Goal: Navigation & Orientation: Understand site structure

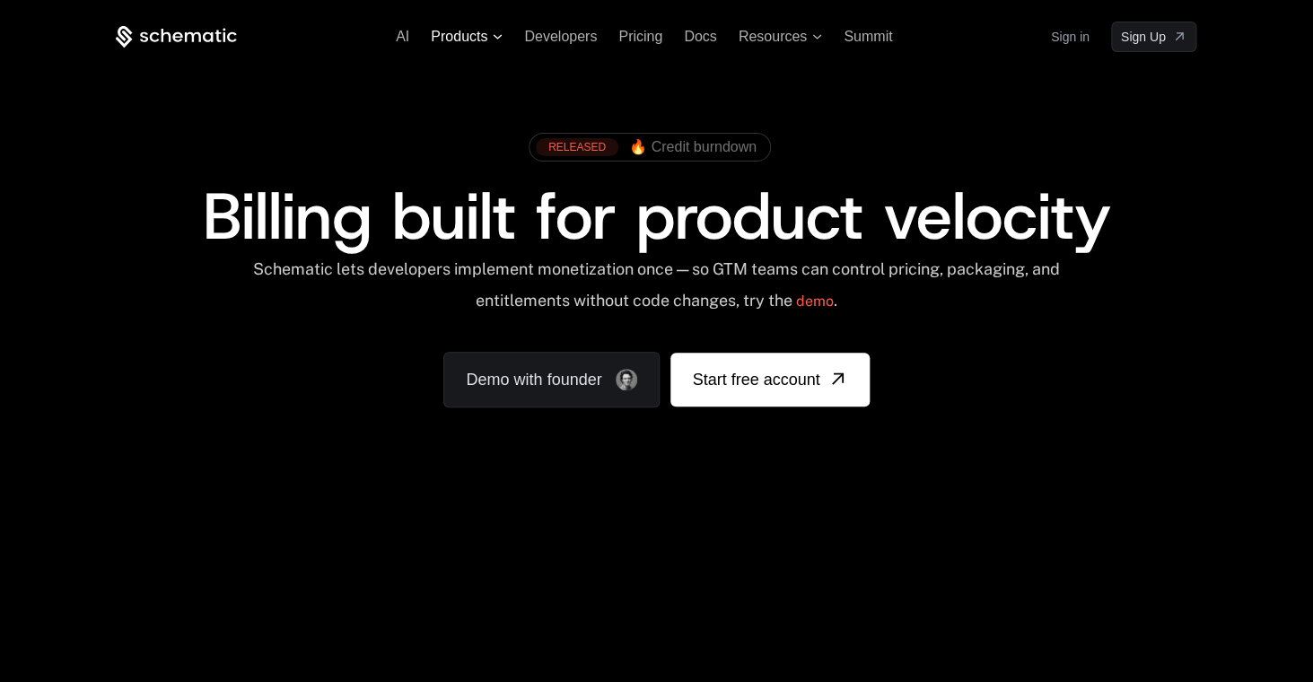
click at [444, 36] on span "Products" at bounding box center [459, 37] width 57 height 16
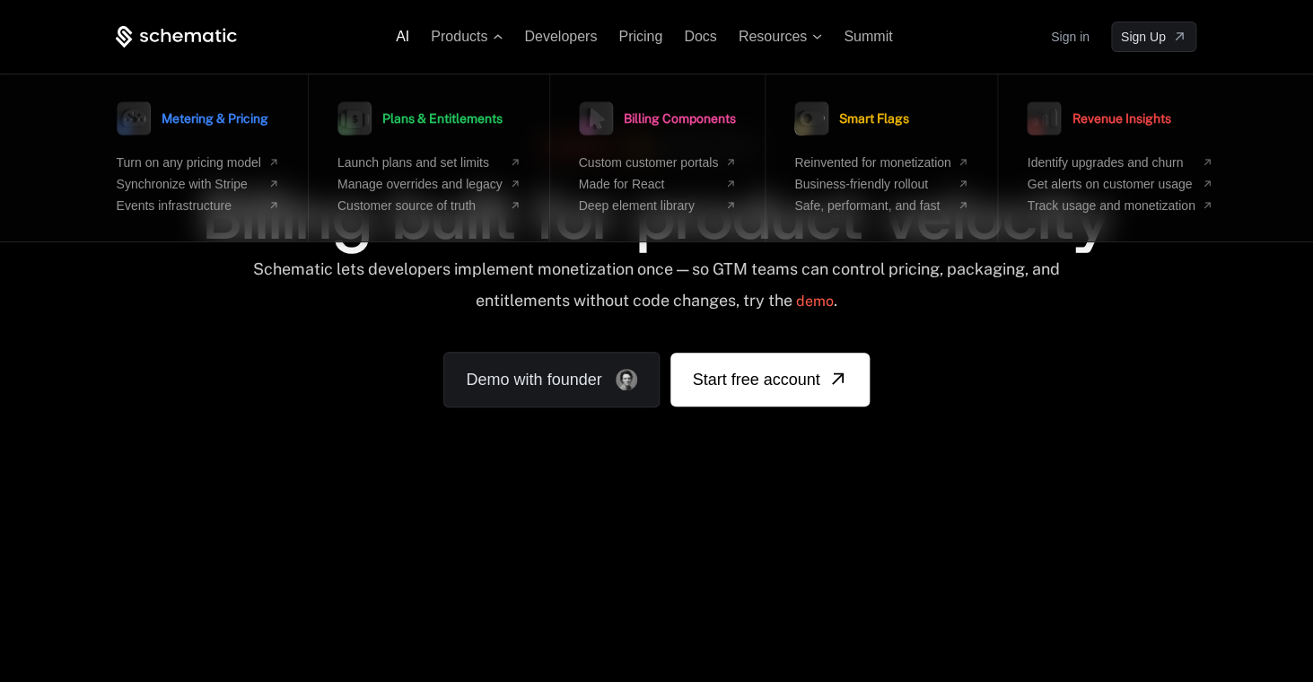
click at [402, 38] on span "AI" at bounding box center [402, 36] width 13 height 15
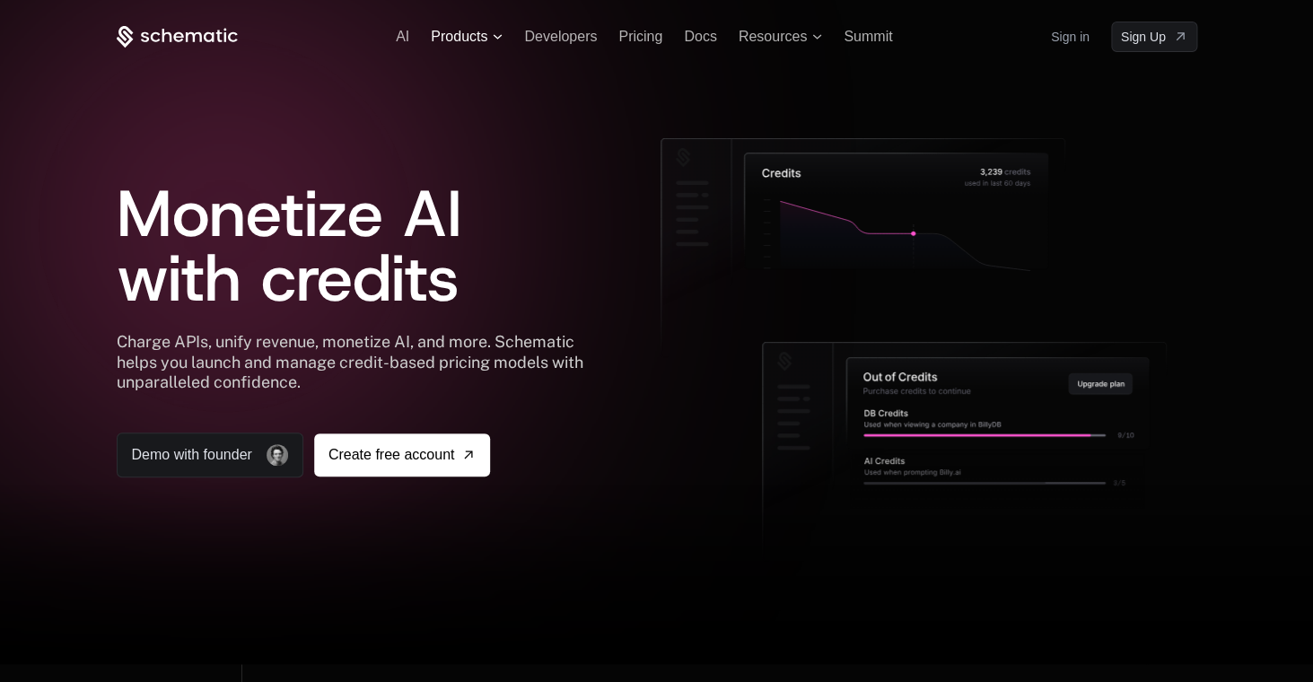
click at [464, 40] on span "Products" at bounding box center [459, 37] width 57 height 16
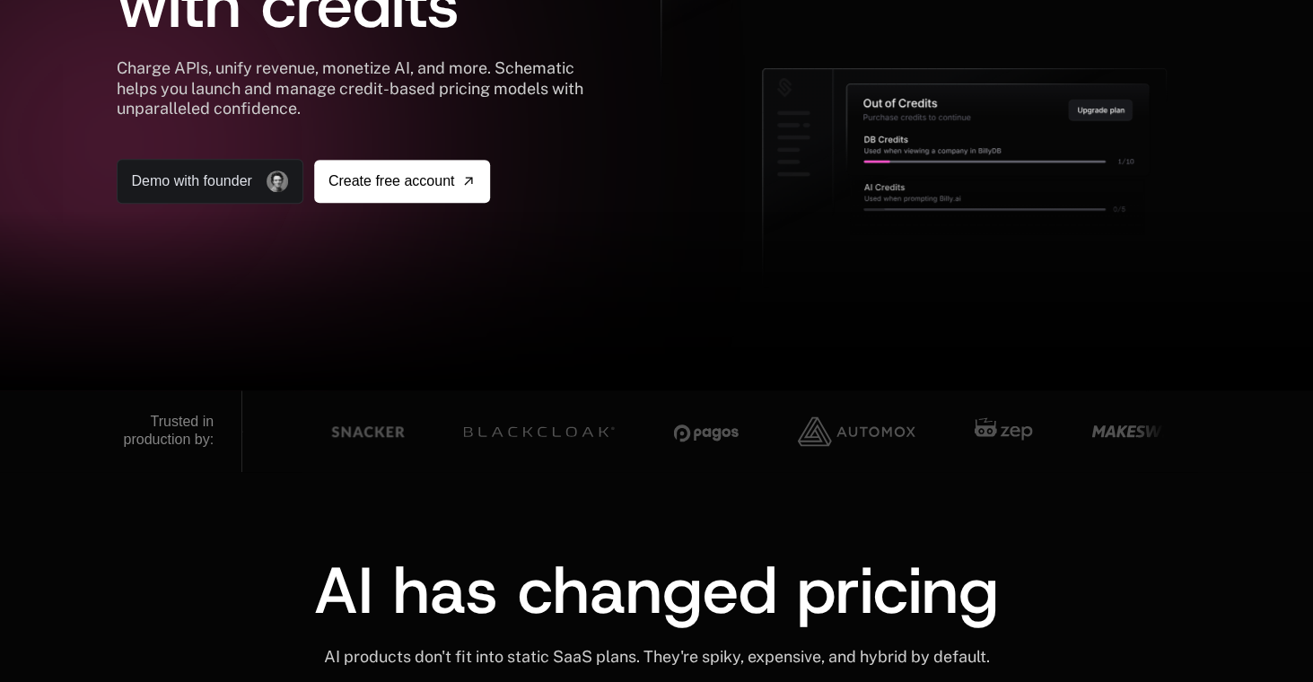
scroll to position [385, 0]
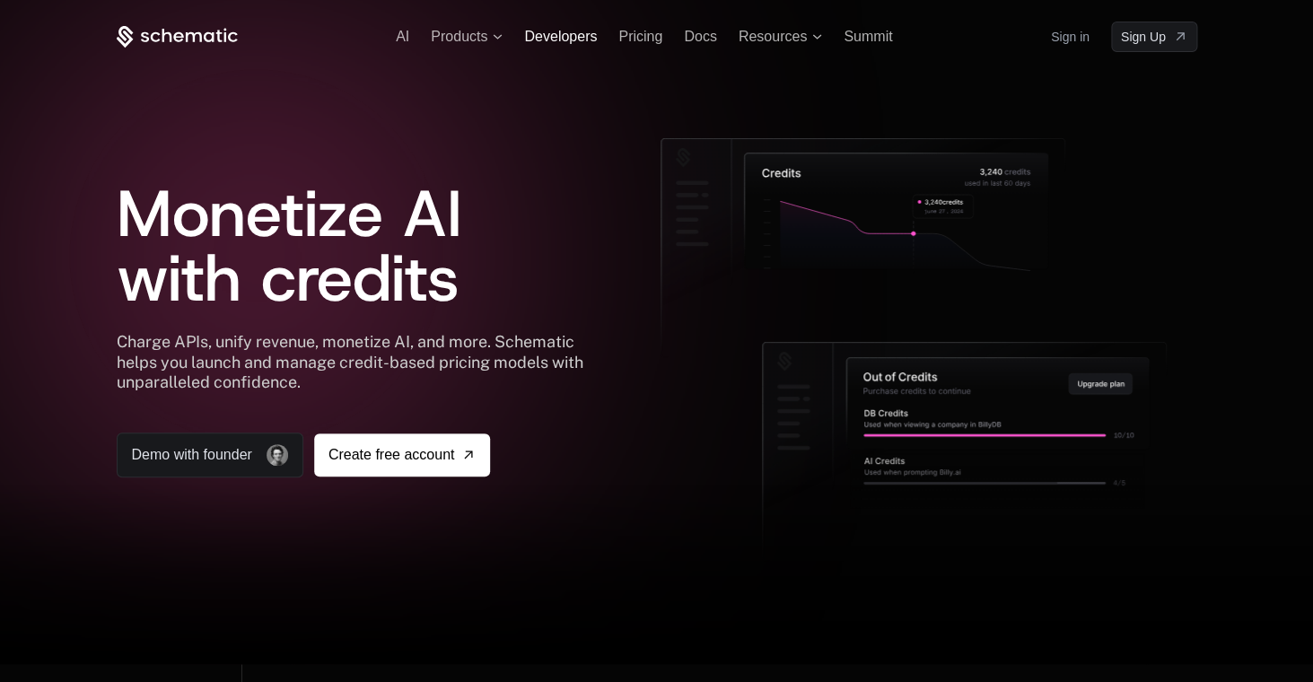
click at [580, 38] on span "Developers" at bounding box center [560, 36] width 73 height 15
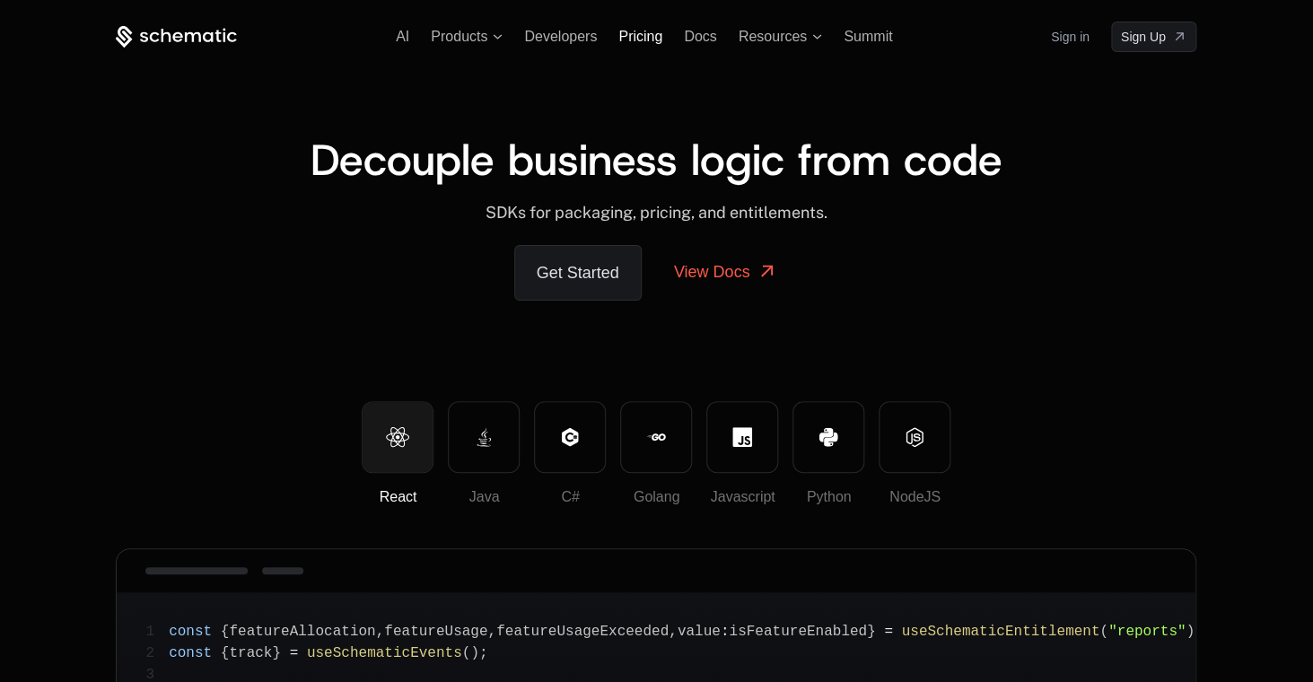
click at [641, 40] on span "Pricing" at bounding box center [641, 36] width 44 height 15
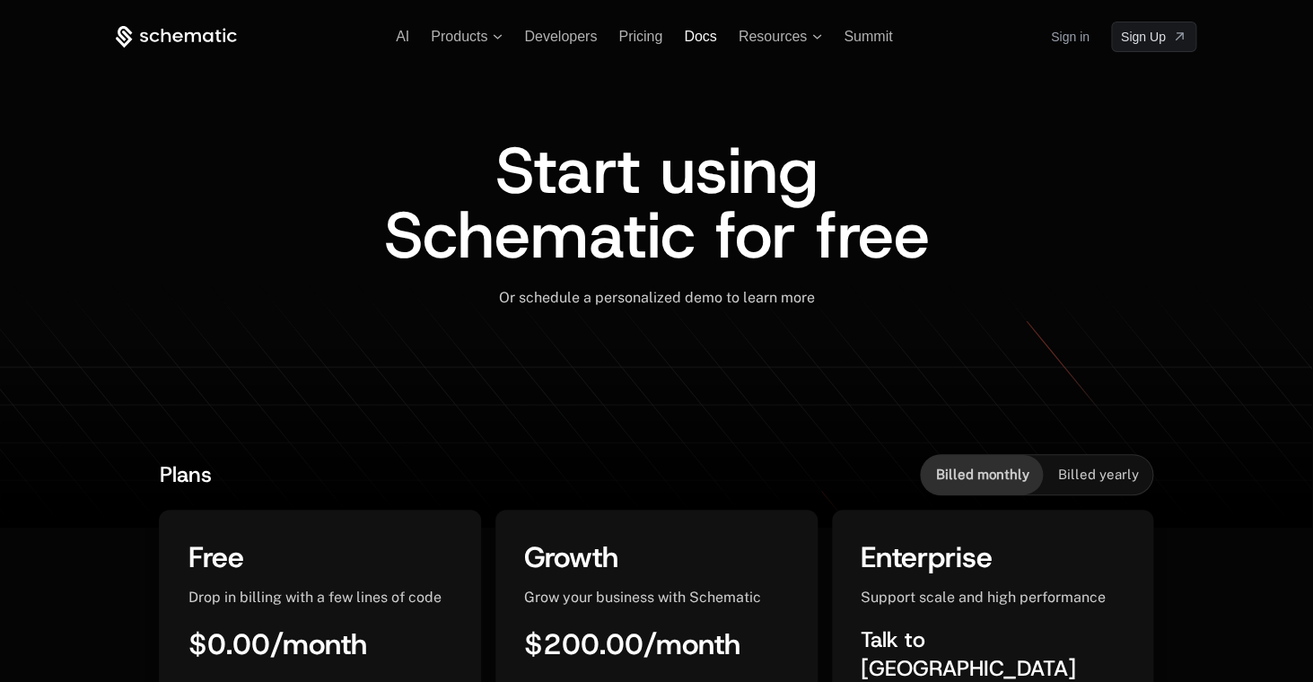
click at [699, 37] on span "Docs" at bounding box center [700, 36] width 32 height 15
click at [851, 37] on span "Summit" at bounding box center [868, 36] width 48 height 15
